Goal: Find specific page/section: Find specific page/section

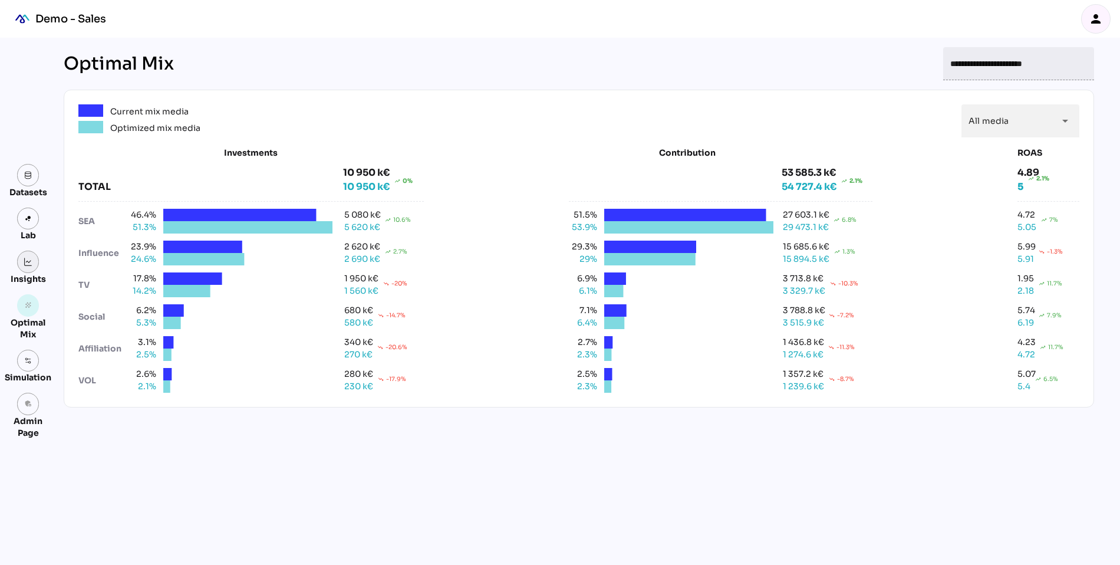
click at [27, 264] on img at bounding box center [28, 262] width 8 height 8
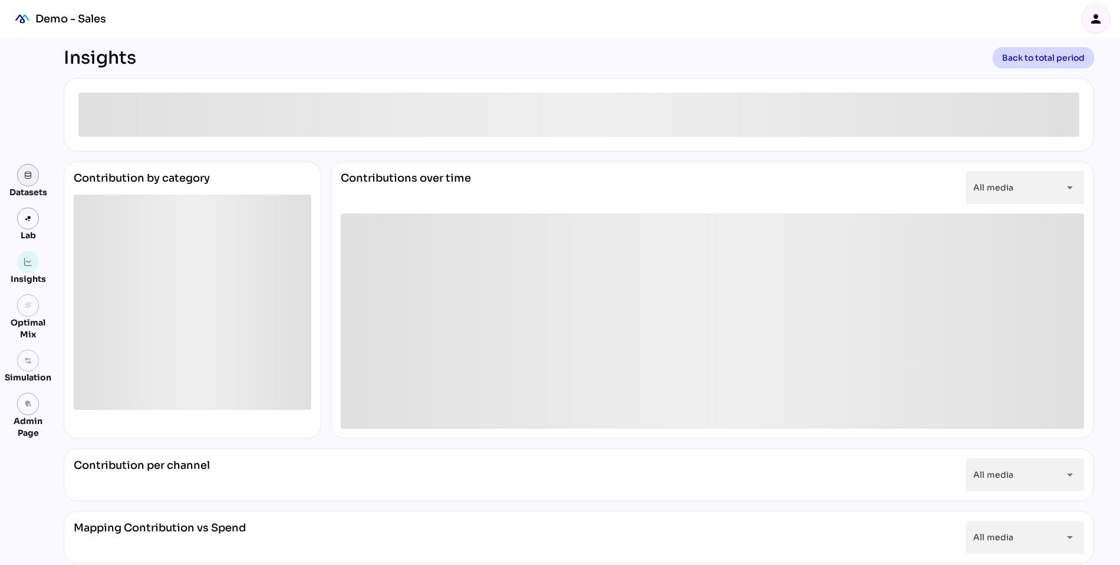
click at [27, 179] on link at bounding box center [28, 175] width 22 height 22
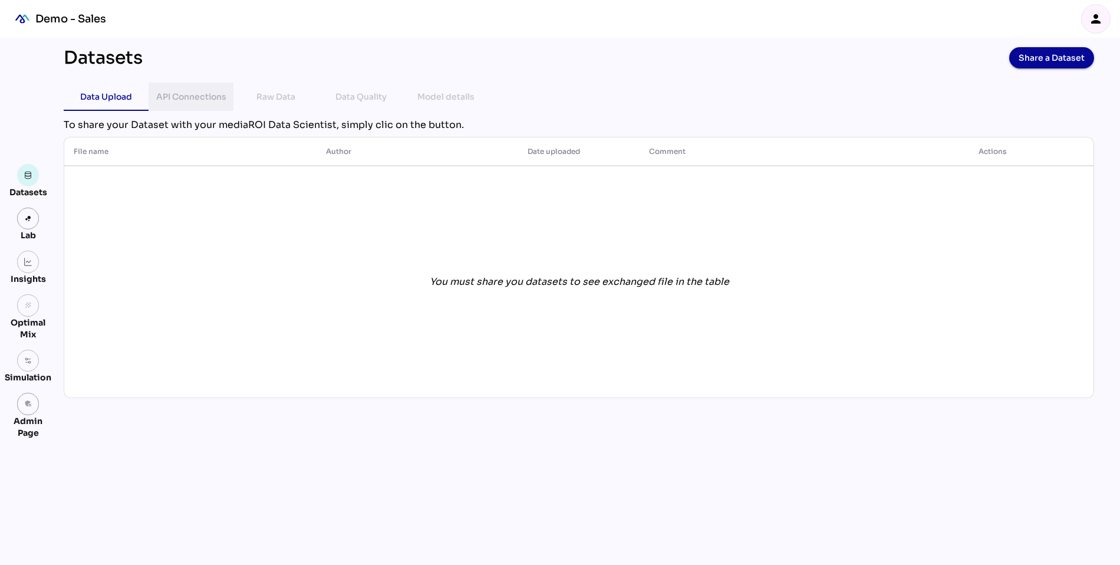
click at [183, 98] on div "API Connections" at bounding box center [191, 97] width 70 height 14
